Goal: Information Seeking & Learning: Check status

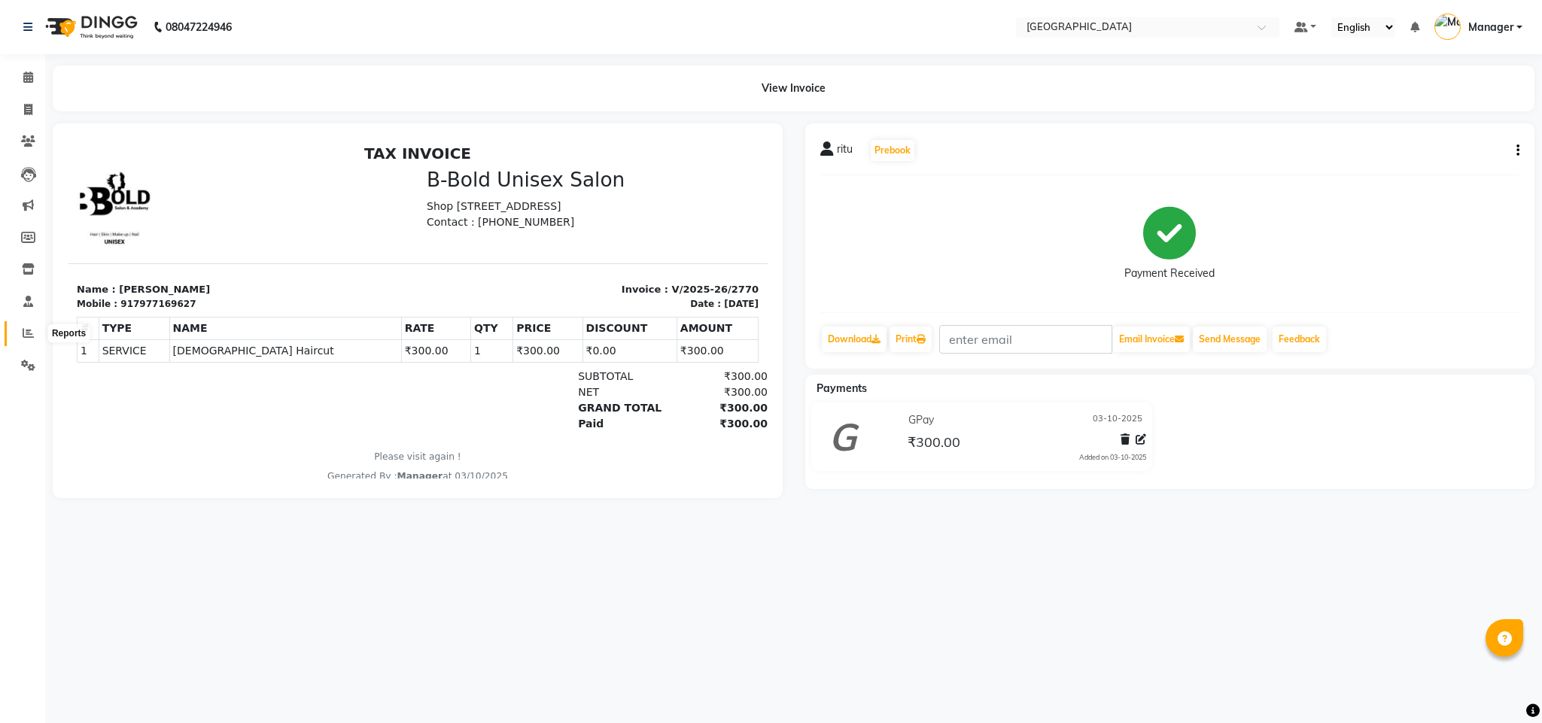
click at [32, 339] on span at bounding box center [28, 333] width 26 height 17
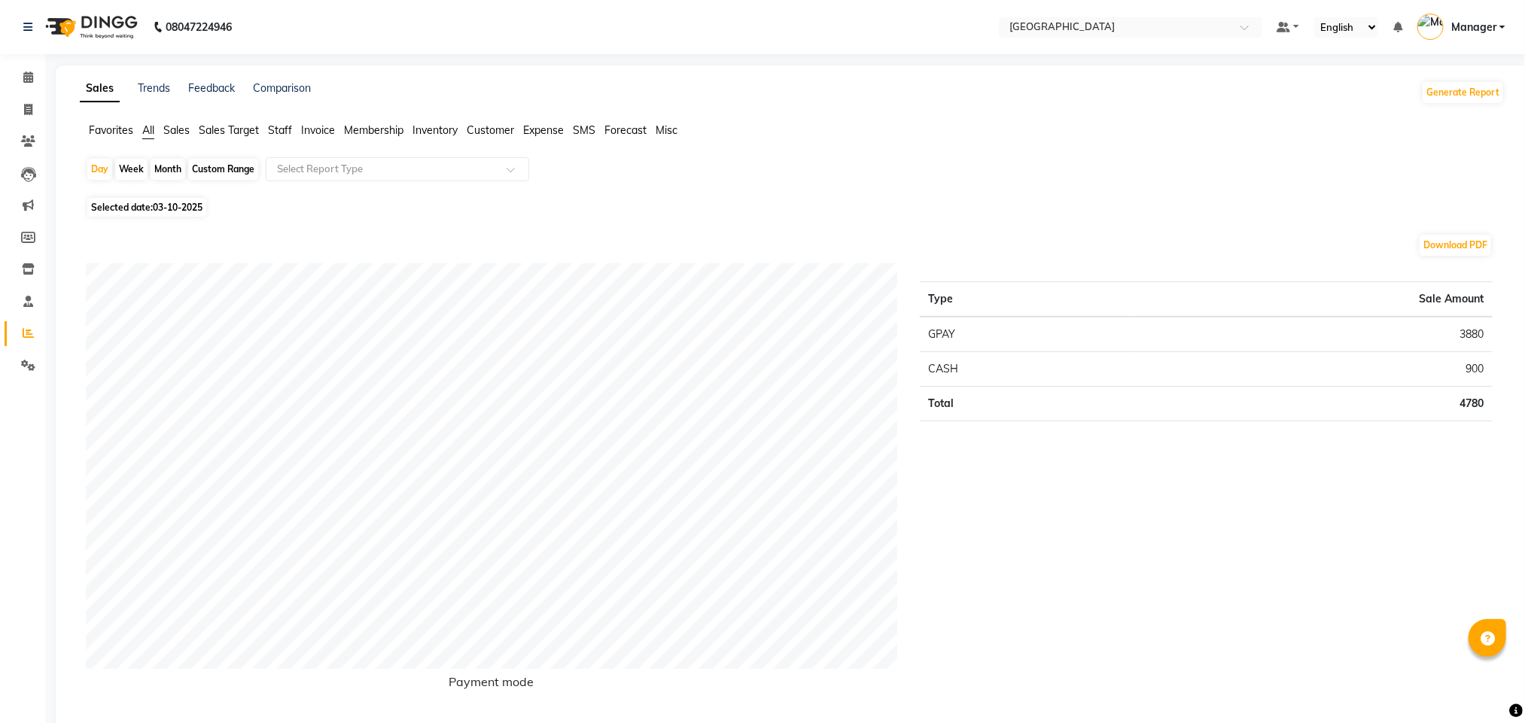
click at [154, 170] on div "Month" at bounding box center [168, 169] width 35 height 21
select select "10"
select select "2025"
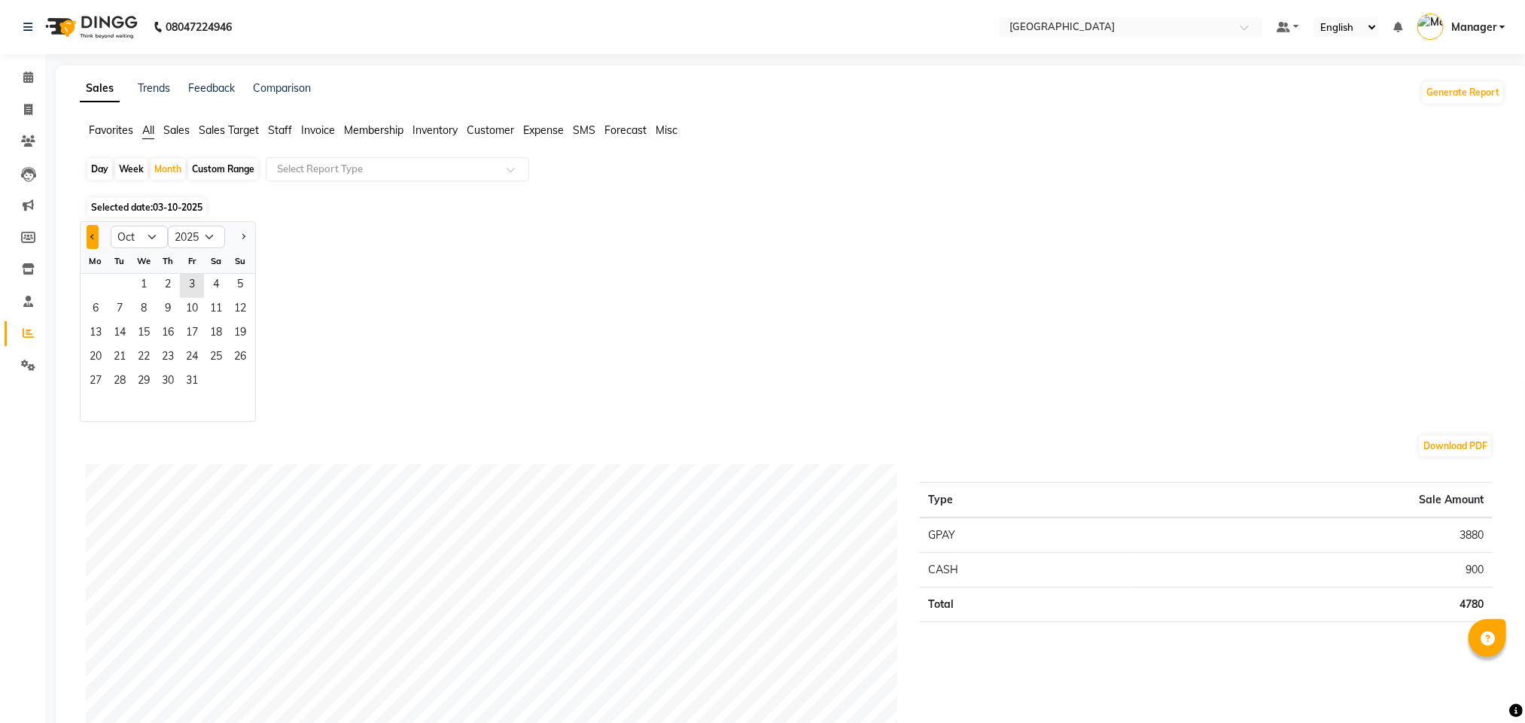
click at [91, 242] on button "Previous month" at bounding box center [93, 237] width 12 height 24
click at [93, 242] on button "Previous month" at bounding box center [93, 237] width 12 height 24
select select "8"
click at [193, 281] on span "1" at bounding box center [192, 286] width 24 height 24
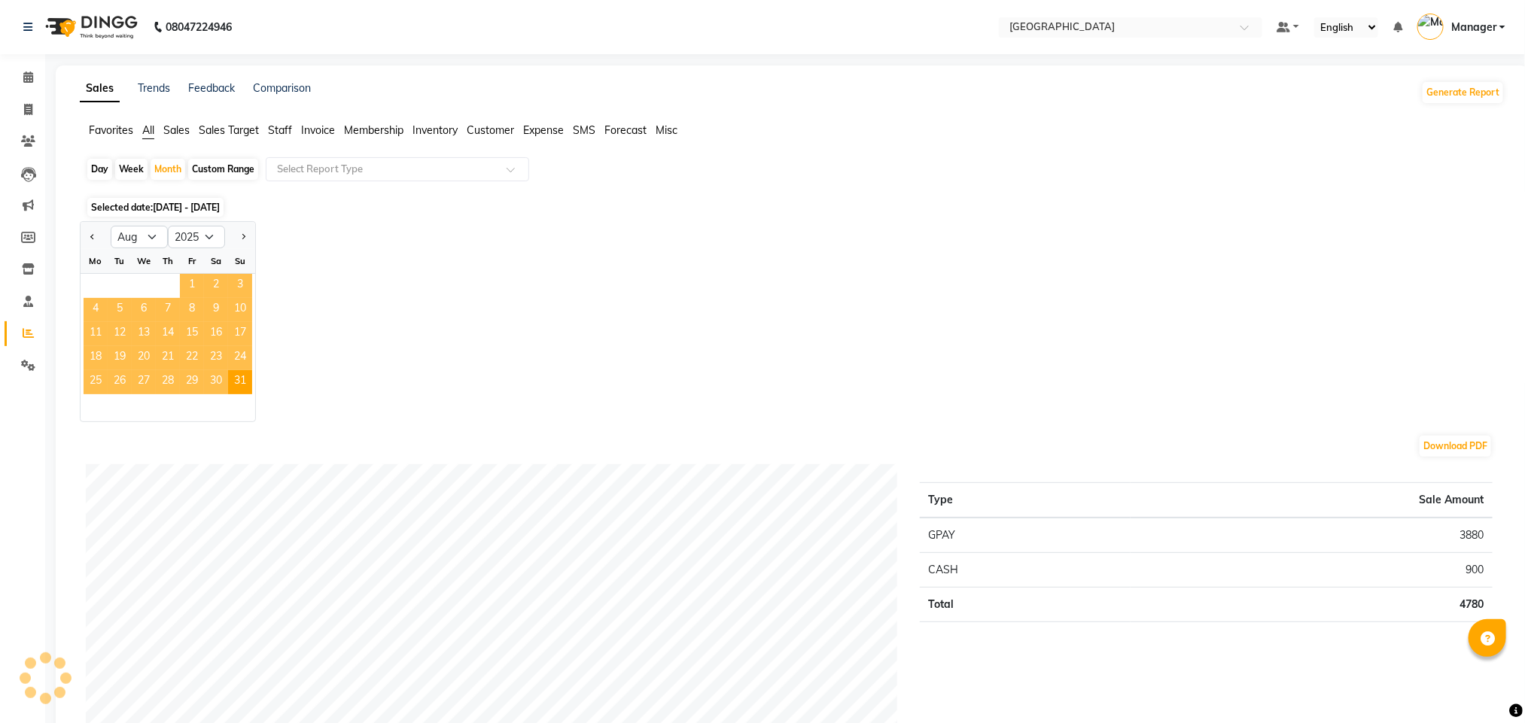
click at [470, 186] on div "Day Week Month Custom Range Select Report Type" at bounding box center [792, 175] width 1413 height 36
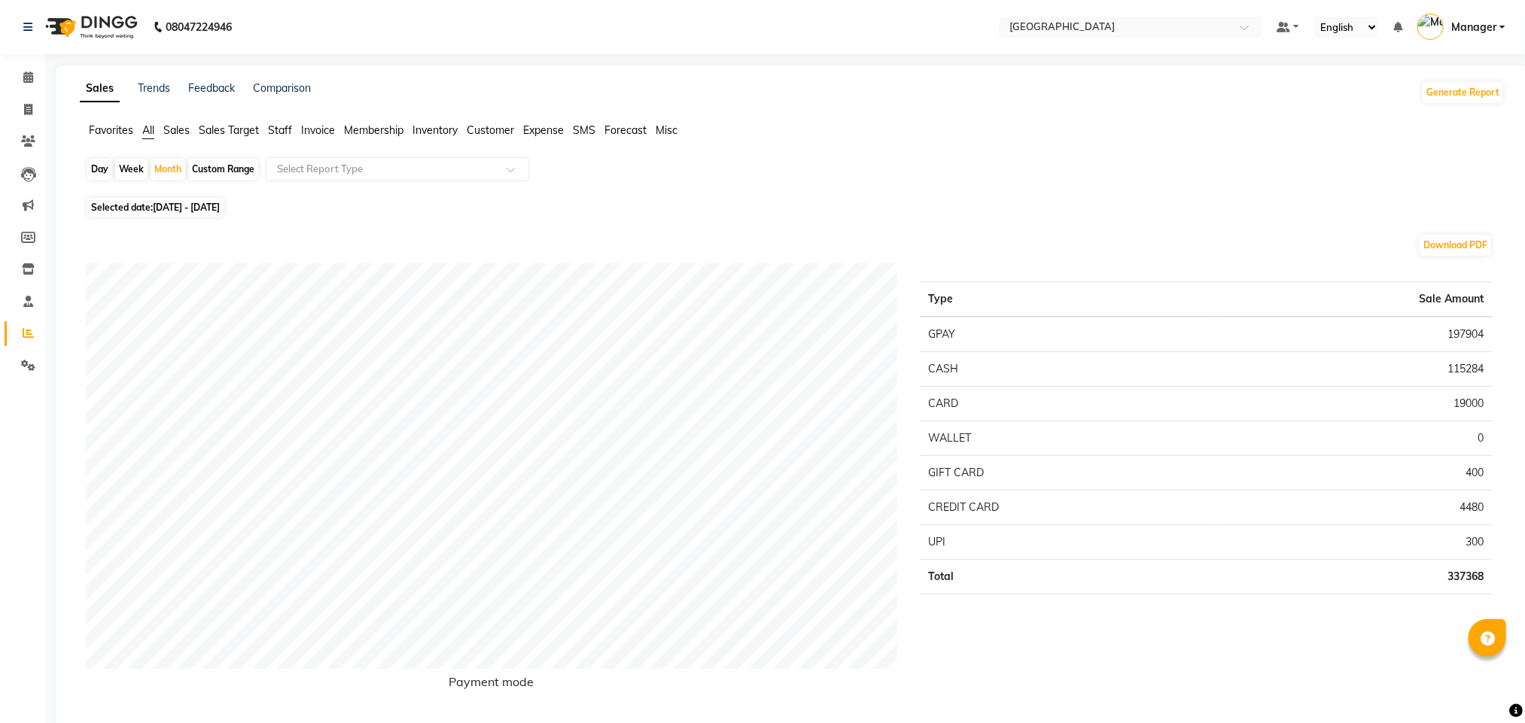
click at [288, 126] on span "Staff" at bounding box center [280, 130] width 24 height 14
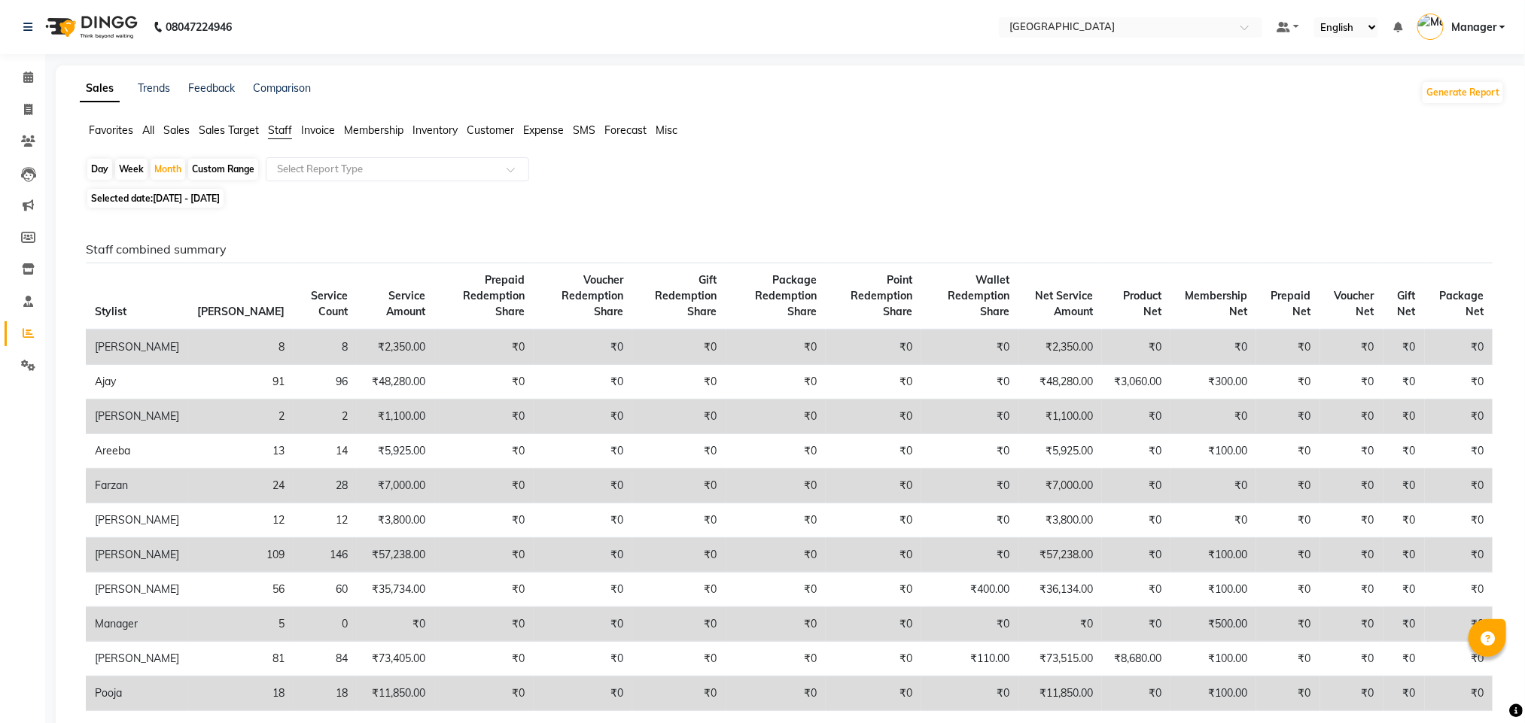
click at [218, 205] on span "Selected date: [DATE] - [DATE]" at bounding box center [155, 198] width 136 height 19
select select "8"
select select "2025"
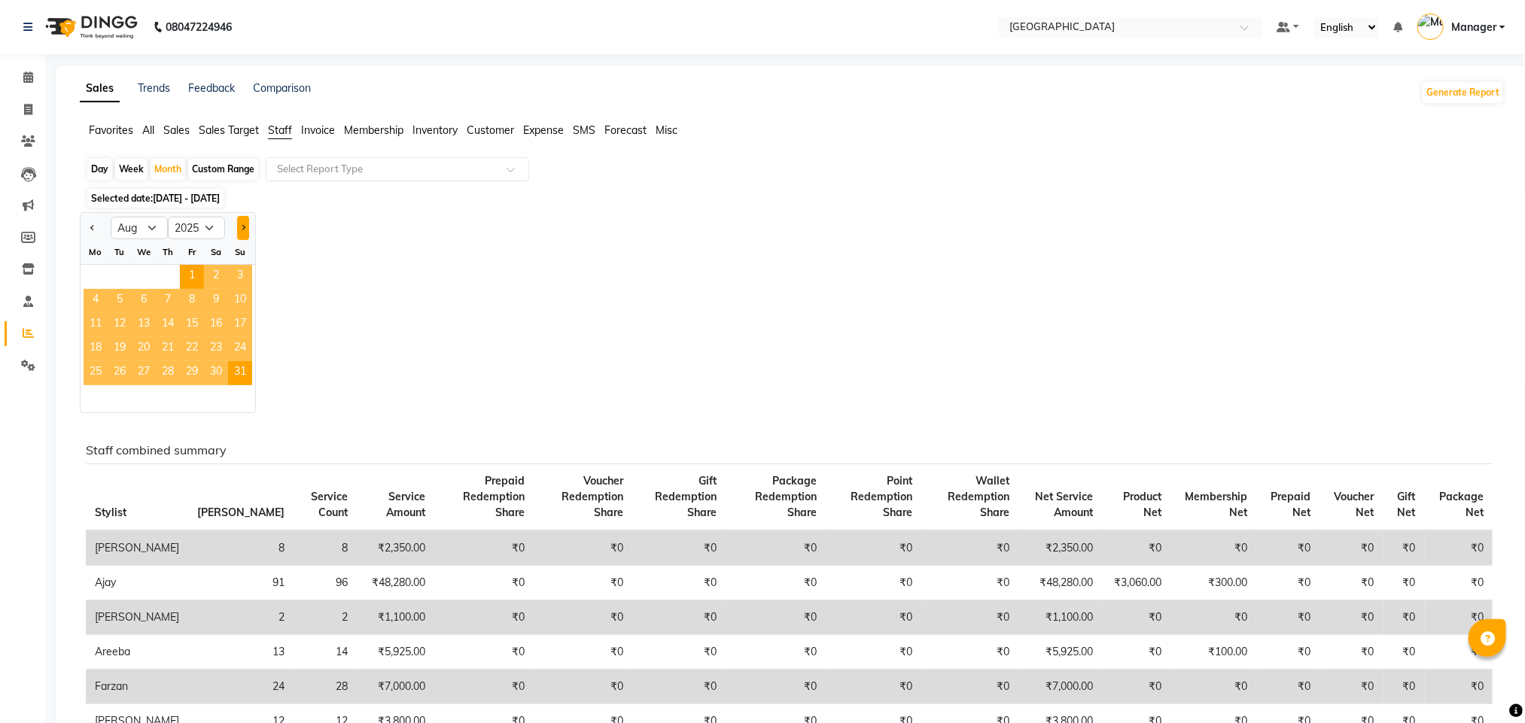
click at [245, 233] on button "Next month" at bounding box center [243, 228] width 12 height 24
select select "9"
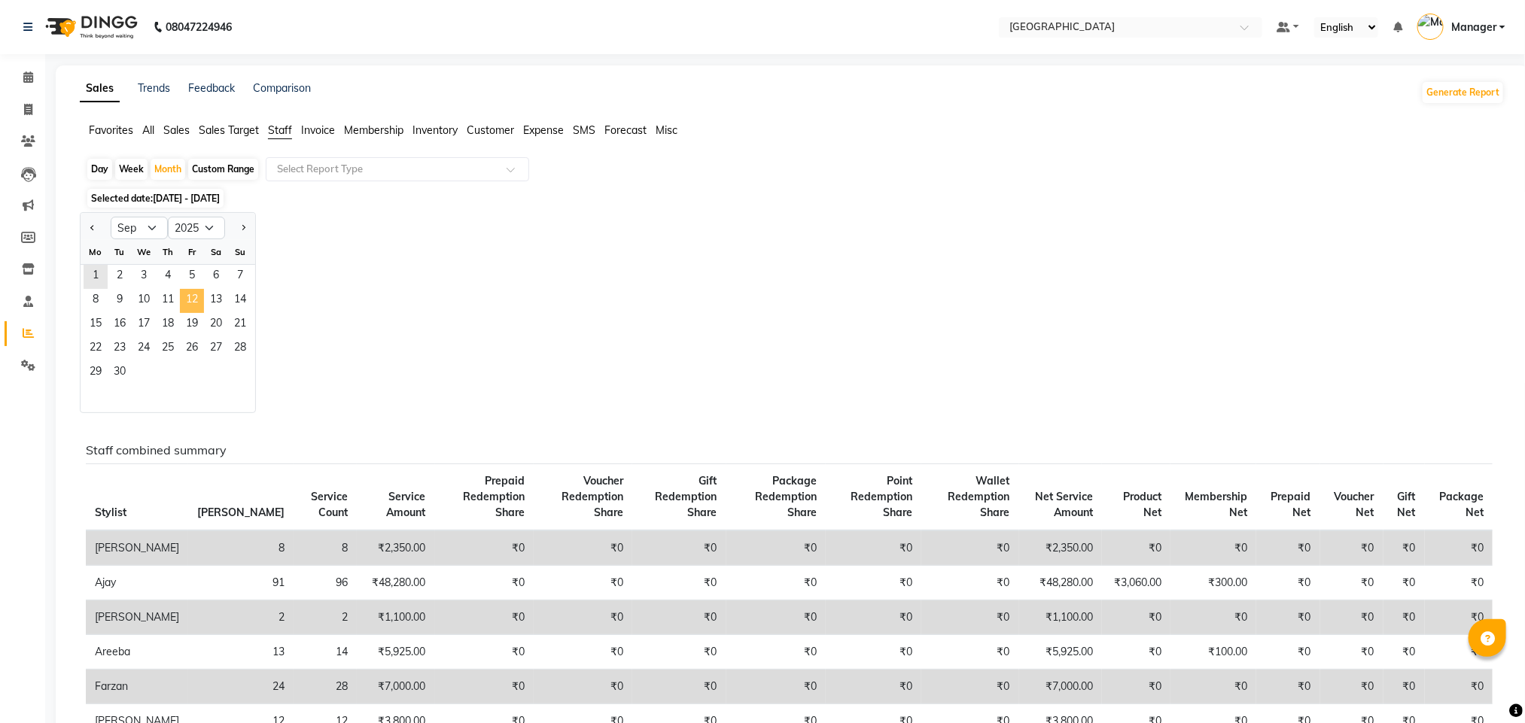
click at [190, 294] on span "12" at bounding box center [192, 301] width 24 height 24
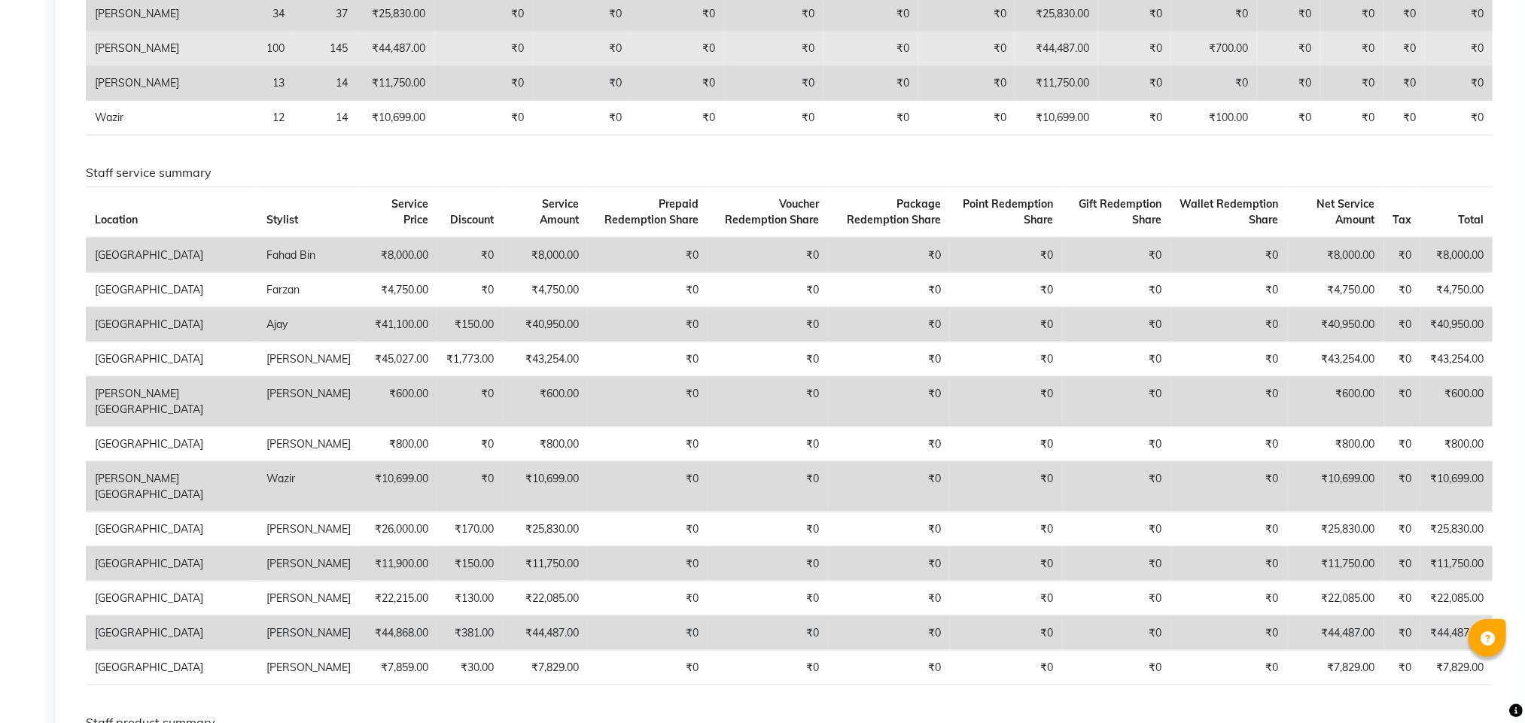
scroll to position [834, 0]
